Goal: Check status: Check status

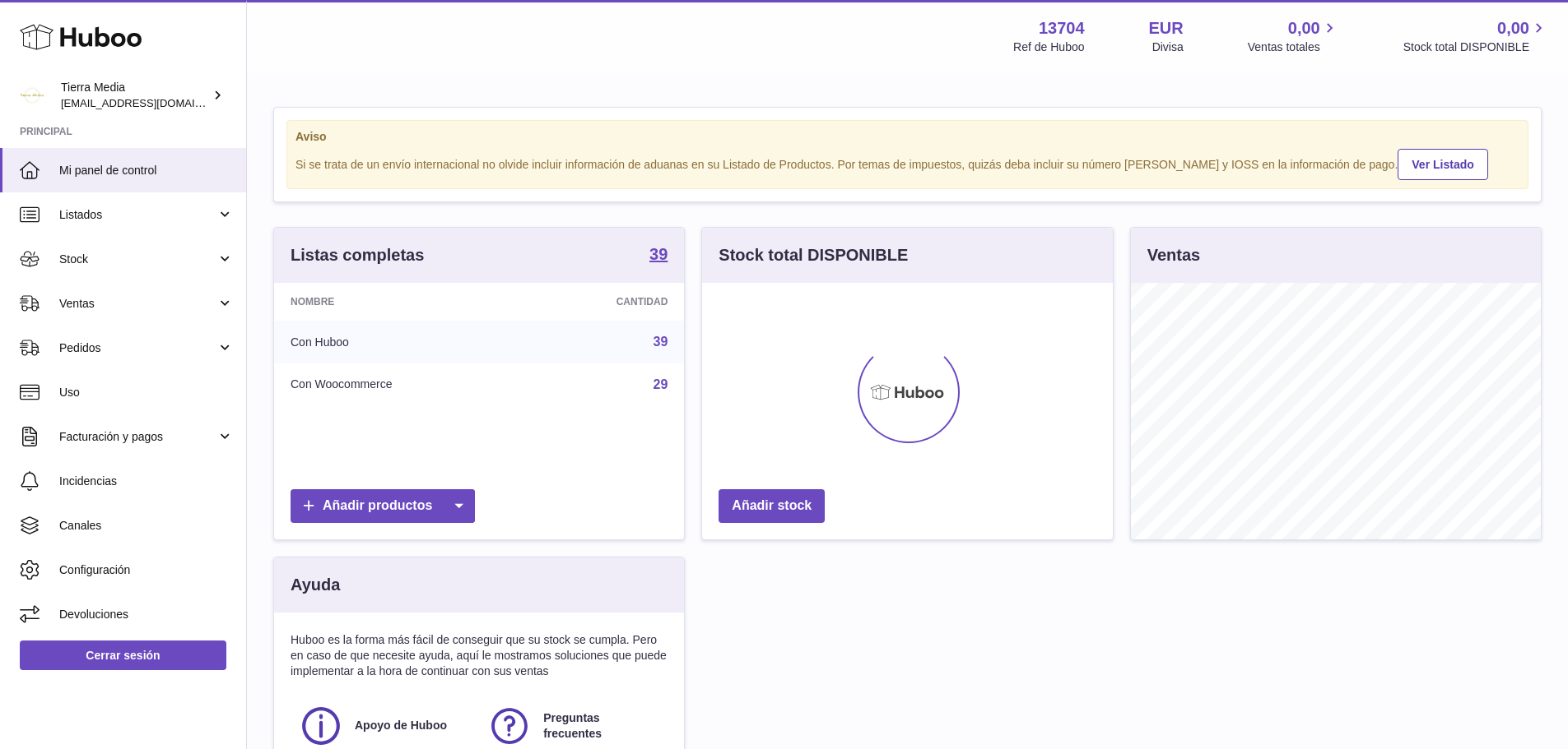
scroll to position [257, 411]
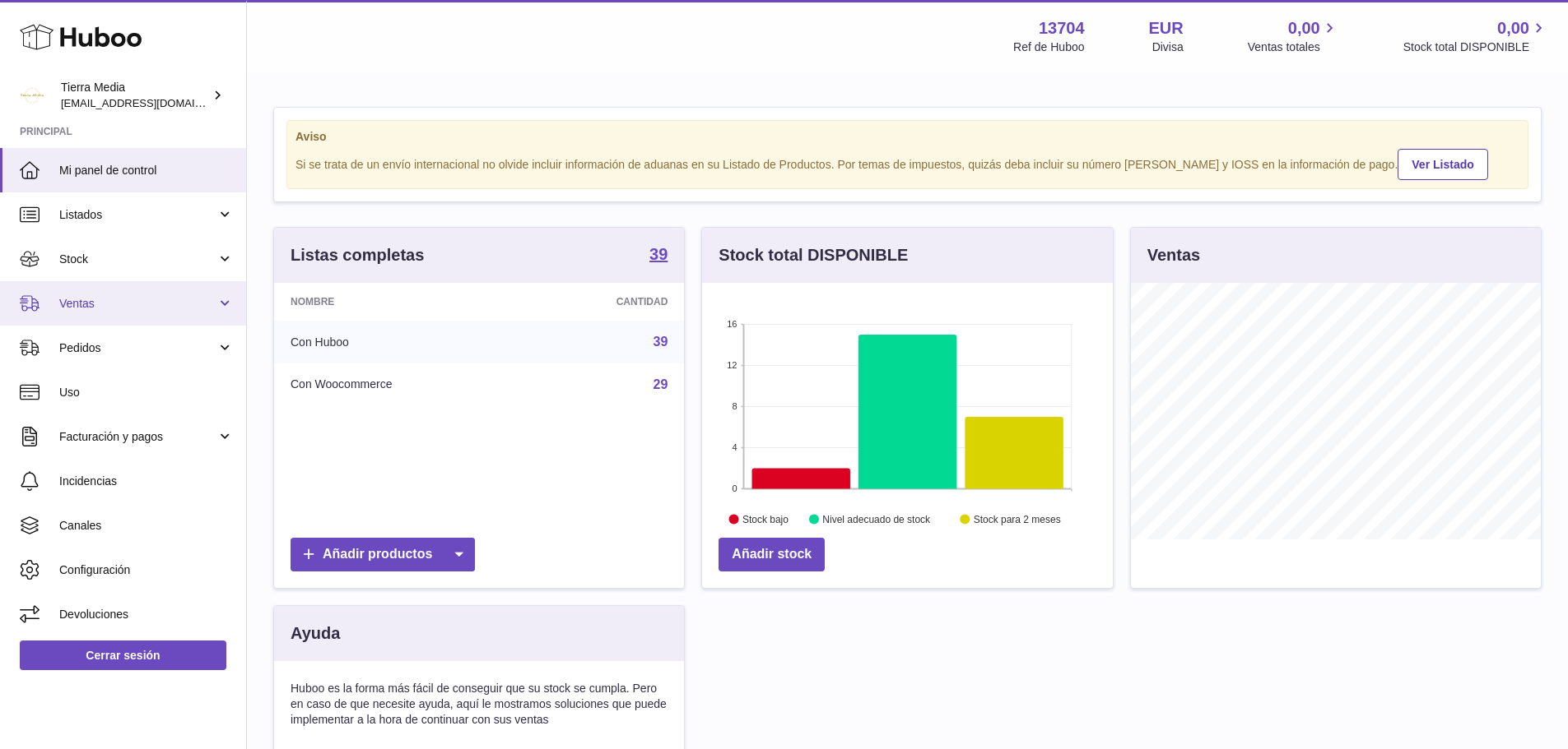
click at [126, 310] on span "Ventas" at bounding box center [138, 304] width 157 height 16
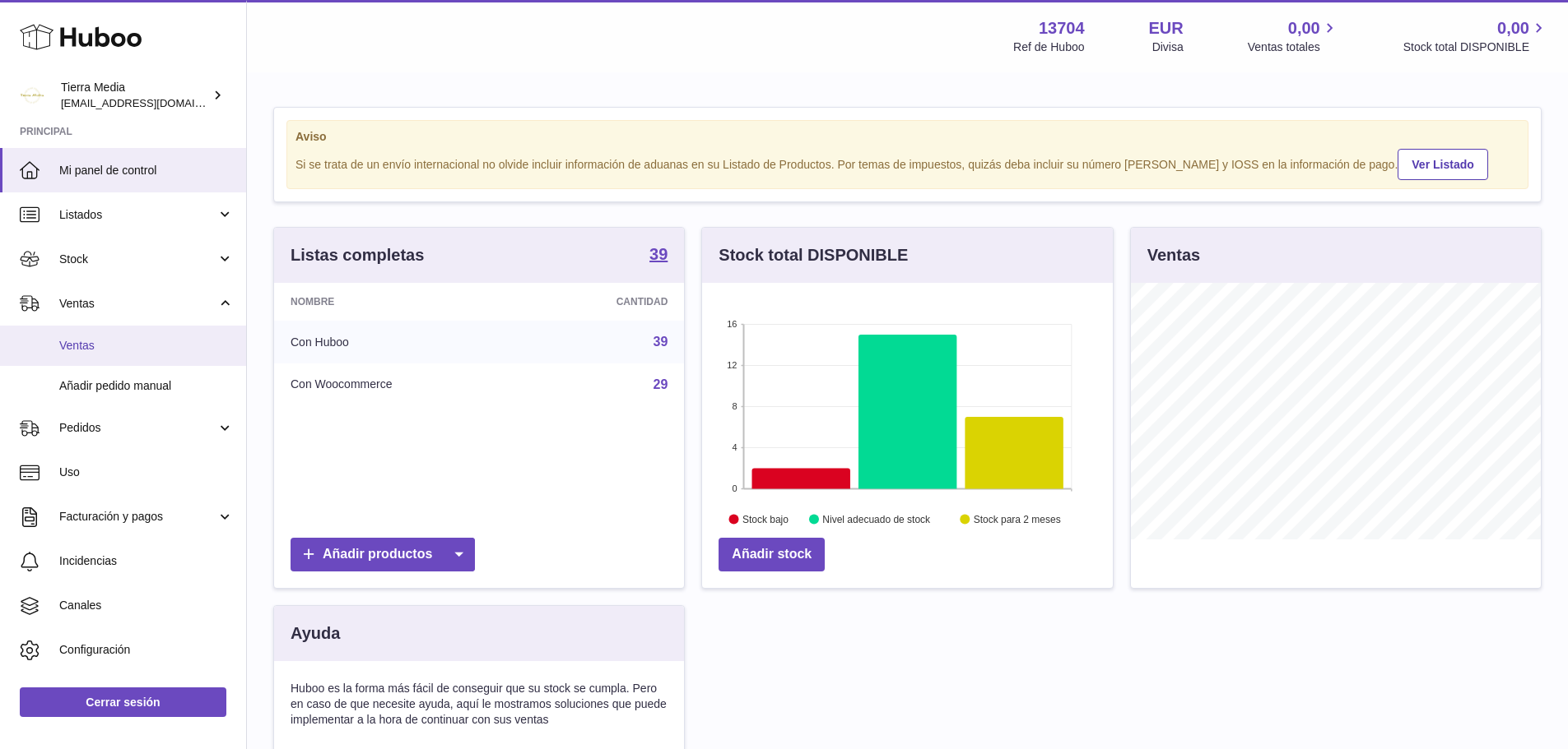
click at [123, 333] on link "Ventas" at bounding box center [123, 346] width 246 height 40
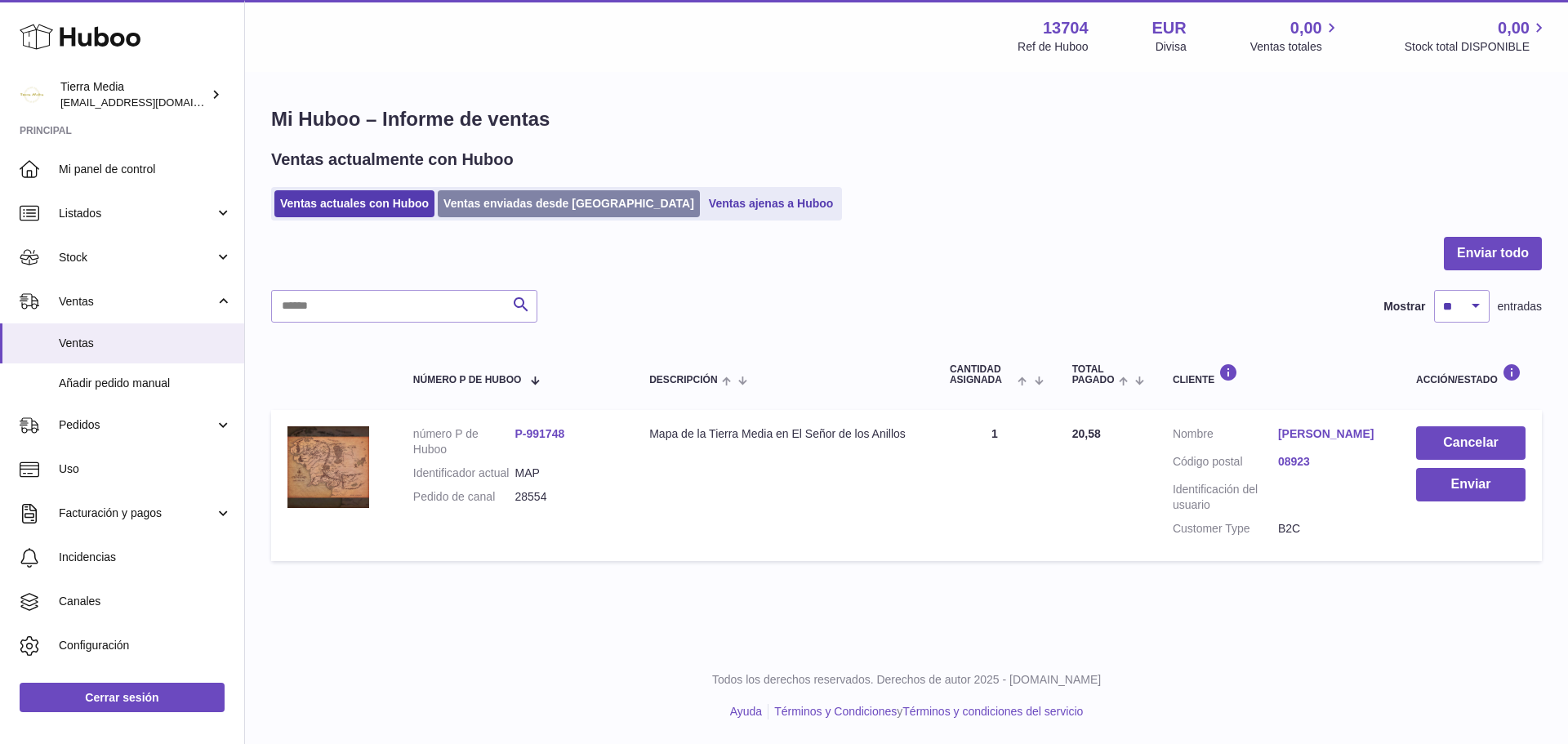
click at [521, 195] on link "Ventas enviadas desde [GEOGRAPHIC_DATA]" at bounding box center [569, 204] width 262 height 27
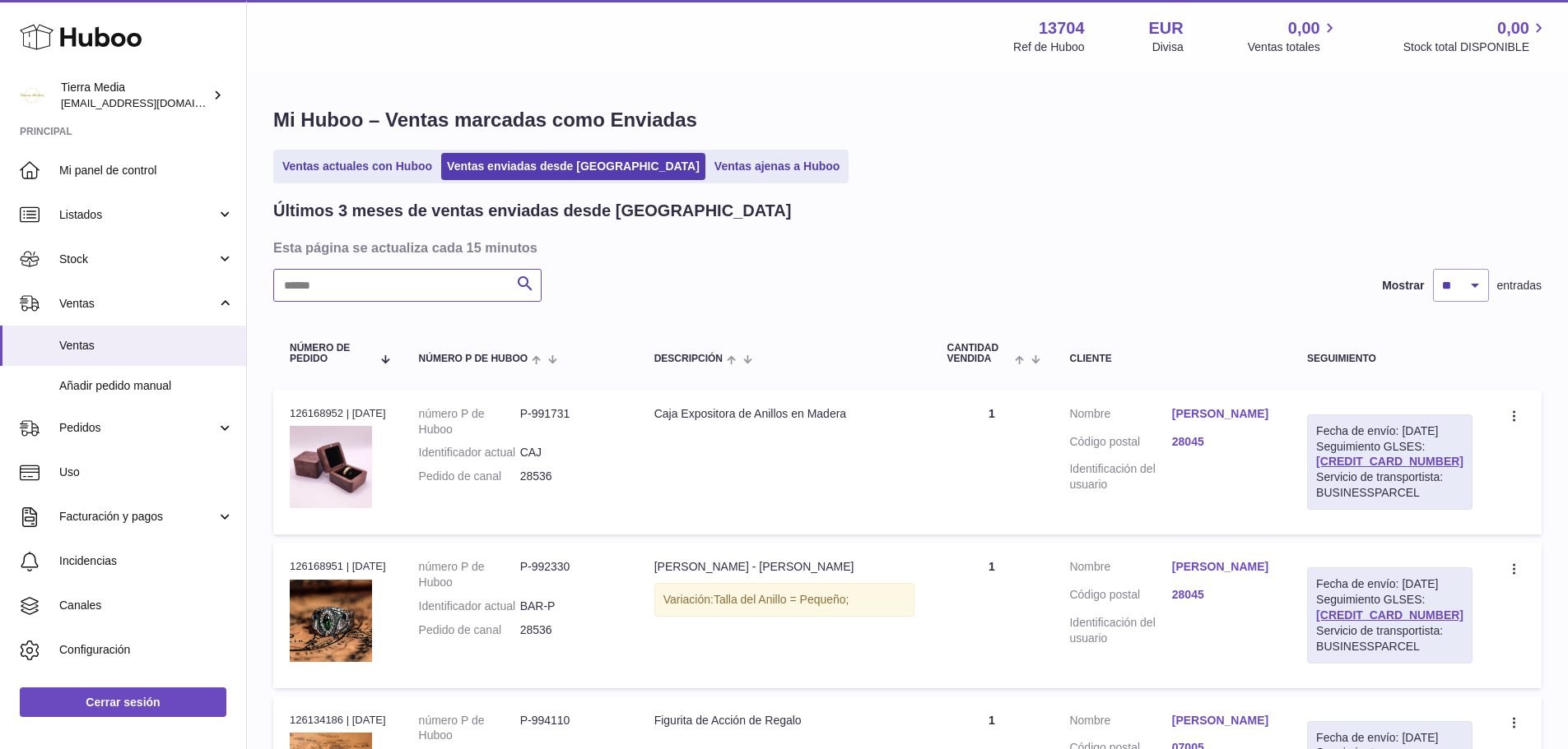
click at [472, 293] on input "text" at bounding box center [408, 286] width 268 height 33
paste input "*****"
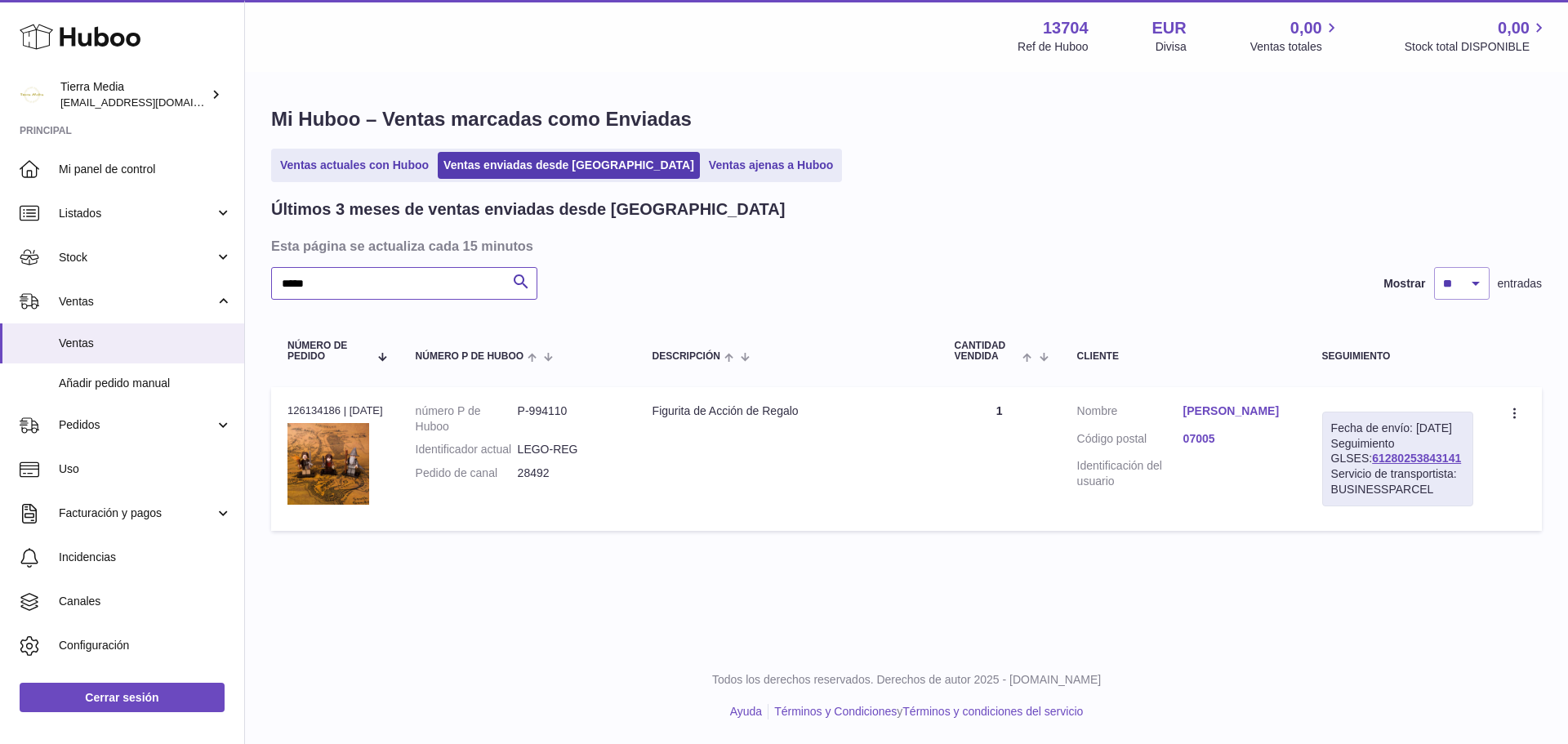
type input "*****"
drag, startPoint x: 1425, startPoint y: 474, endPoint x: 1322, endPoint y: 477, distance: 103.0
click at [1322, 477] on div "Fecha de envío: 9º oct. 2025 Seguimiento GLSES: 61280253843141 Servicio de tran…" at bounding box center [1397, 459] width 151 height 95
copy link "61280253843141"
click at [1459, 572] on div "Mi Huboo – Ventas marcadas como Enviadas Ventas actuales con Huboo Ventas envia…" at bounding box center [906, 323] width 1323 height 499
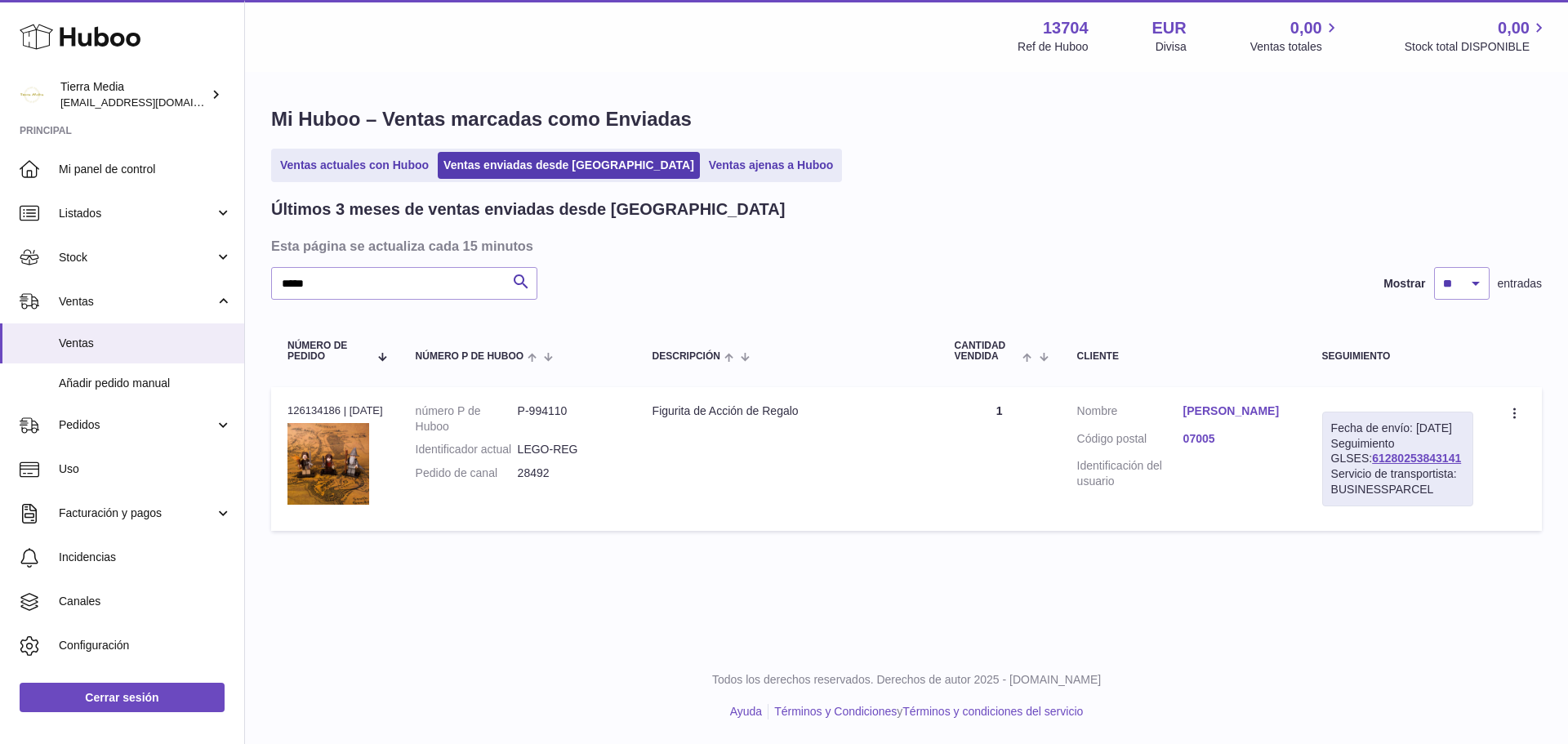
drag, startPoint x: 1430, startPoint y: 474, endPoint x: 1323, endPoint y: 474, distance: 107.0
click at [1323, 474] on div "Fecha de envío: 9º oct. 2025 Seguimiento GLSES: 61280253843141 Servicio de tran…" at bounding box center [1397, 459] width 151 height 95
copy link "61280253843141"
drag, startPoint x: 321, startPoint y: 282, endPoint x: 284, endPoint y: 285, distance: 37.1
click at [284, 285] on input "*****" at bounding box center [404, 284] width 266 height 33
